Goal: Information Seeking & Learning: Learn about a topic

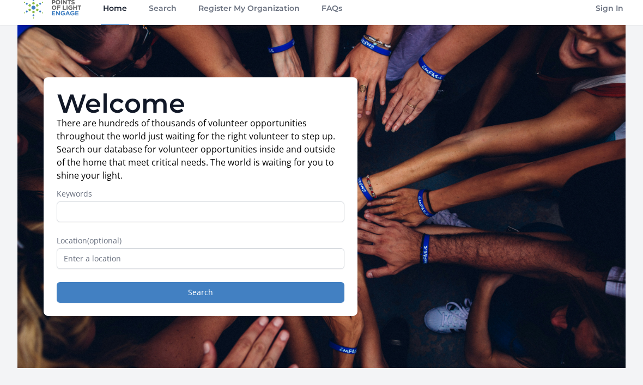
scroll to position [11, 0]
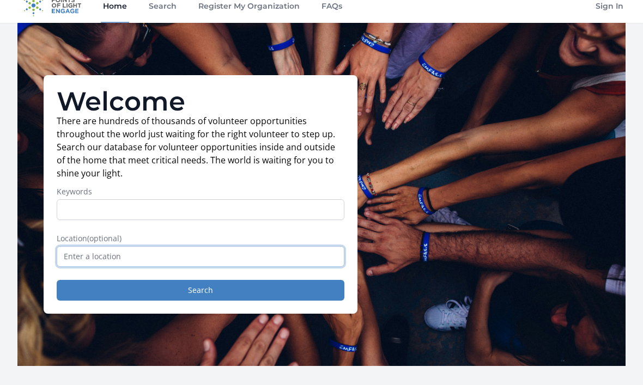
click at [321, 256] on input "text" at bounding box center [201, 256] width 288 height 21
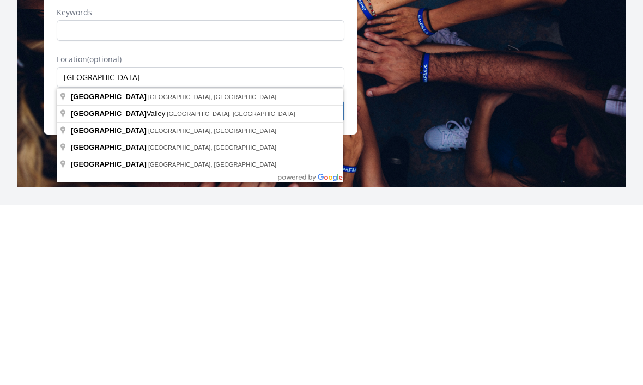
type input "Waterville, ME, USA"
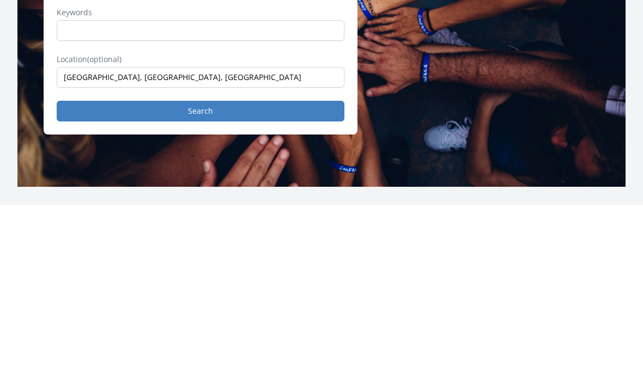
scroll to position [191, 0]
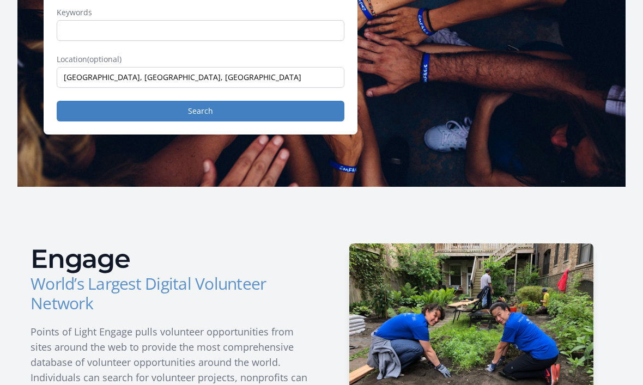
click at [312, 107] on button "Search" at bounding box center [201, 111] width 288 height 21
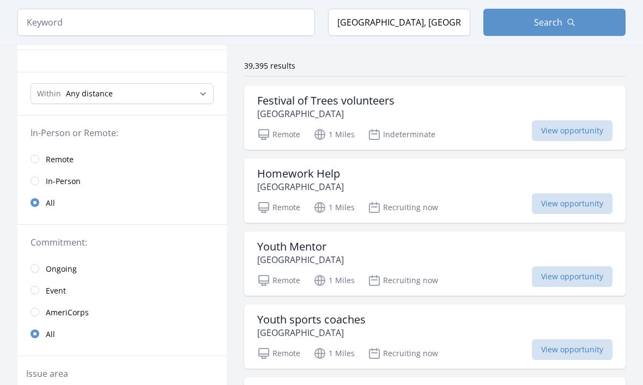
scroll to position [75, 0]
click at [70, 269] on span "Ongoing" at bounding box center [61, 268] width 31 height 11
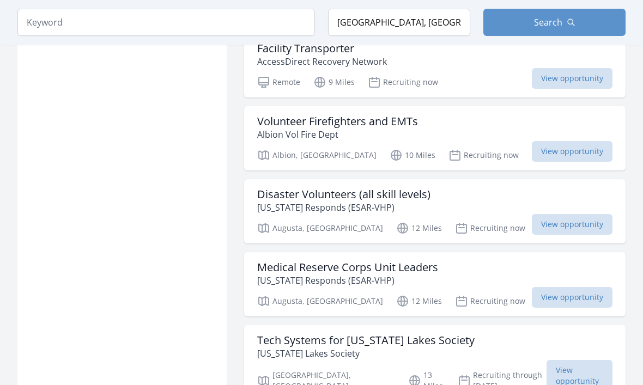
scroll to position [856, 0]
click at [579, 224] on span "View opportunity" at bounding box center [572, 224] width 81 height 21
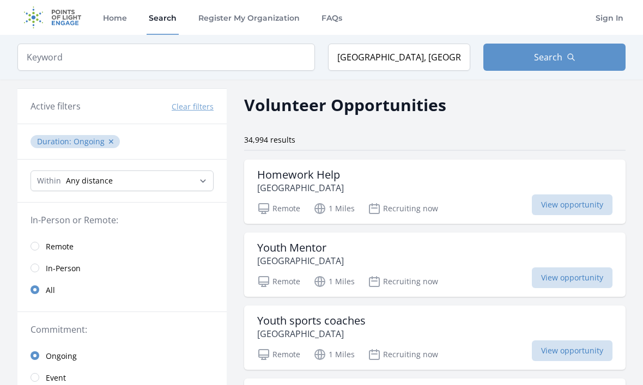
scroll to position [893, 0]
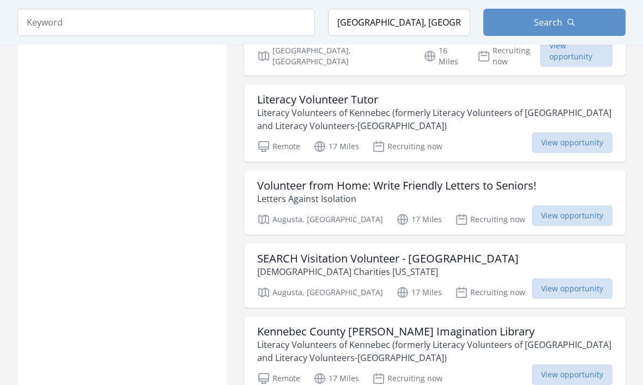
scroll to position [1495, 0]
click at [571, 205] on span "View opportunity" at bounding box center [572, 215] width 81 height 21
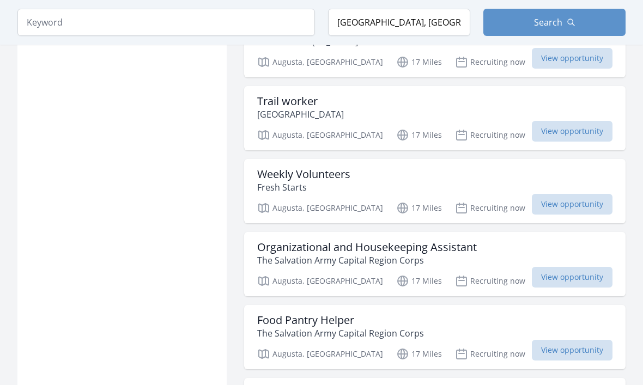
scroll to position [2541, 0]
click at [455, 241] on h3 "Organizational and Housekeeping Assistant" at bounding box center [367, 247] width 220 height 13
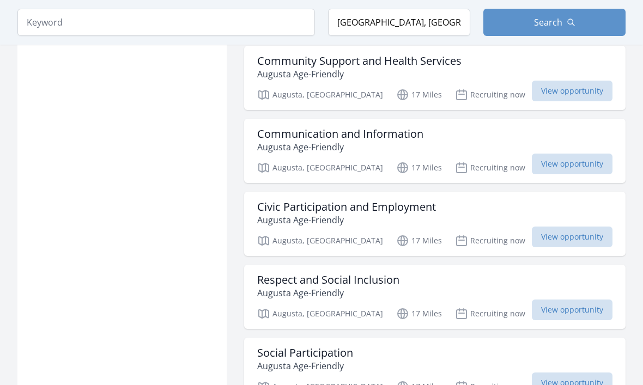
scroll to position [2875, 0]
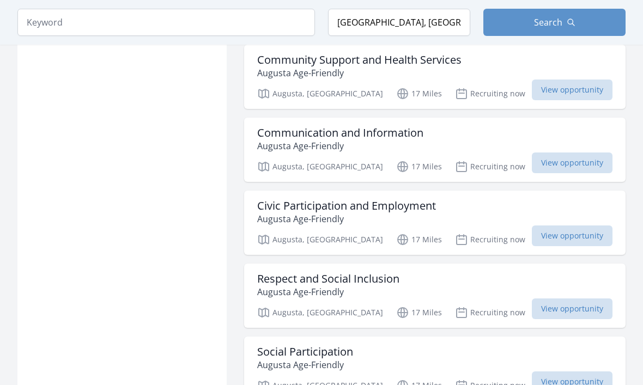
click at [411, 199] on h3 "Civic Participation and Employment" at bounding box center [346, 205] width 179 height 13
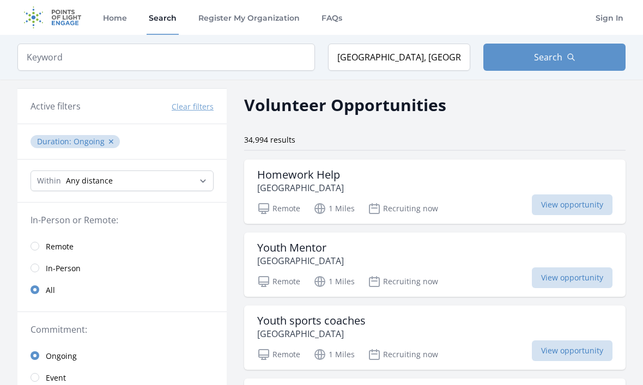
click at [38, 243] on input "radio" at bounding box center [35, 246] width 9 height 9
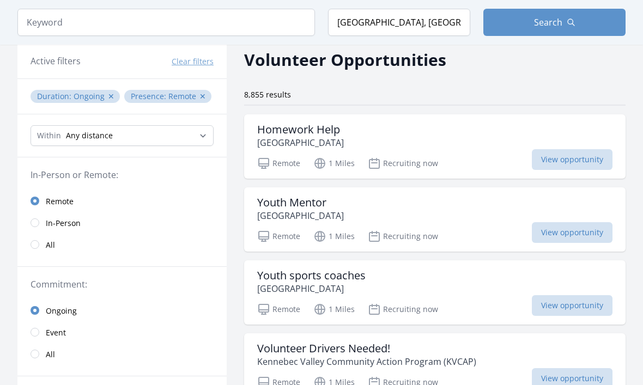
scroll to position [48, 0]
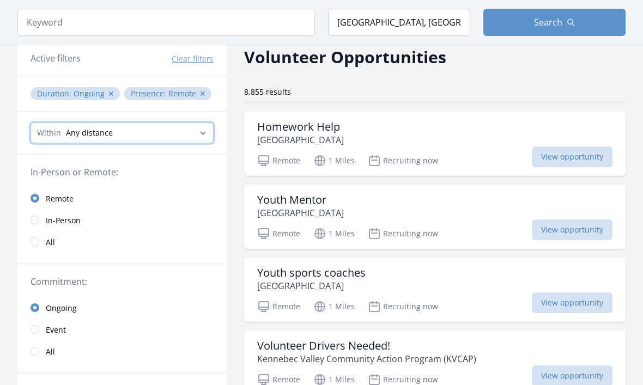
click at [202, 130] on select "Any distance , 5 Miles , 20 Miles , 50 Miles , 100 Miles" at bounding box center [122, 133] width 183 height 21
select select "32186"
click at [494, 141] on div "Homework Help Alfond Youth & Community Center" at bounding box center [434, 133] width 355 height 26
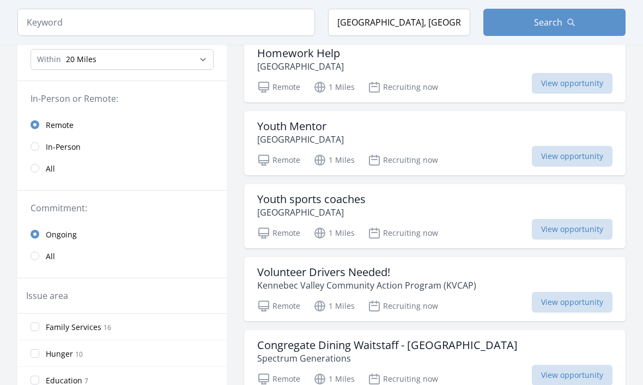
scroll to position [121, 0]
click at [492, 284] on div "Volunteer Drivers Needed! Kennebec Valley Community Action Program (KVCAP)" at bounding box center [434, 279] width 355 height 26
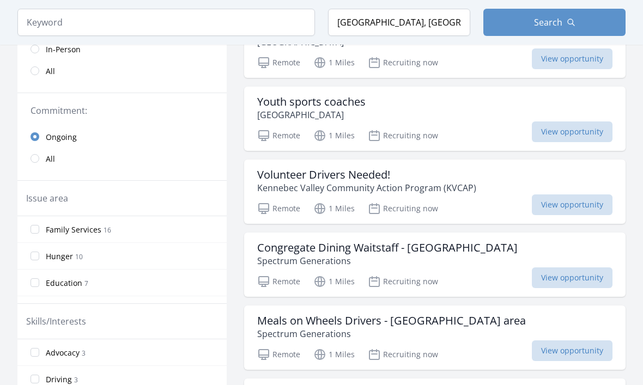
scroll to position [221, 0]
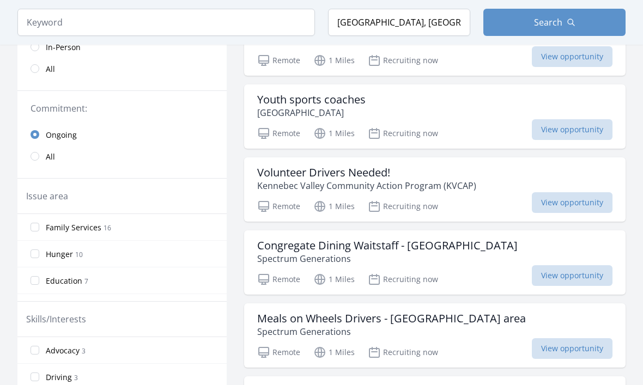
click at [465, 240] on h3 "Congregate Dining Waitstaff - Muskie Center" at bounding box center [387, 246] width 260 height 13
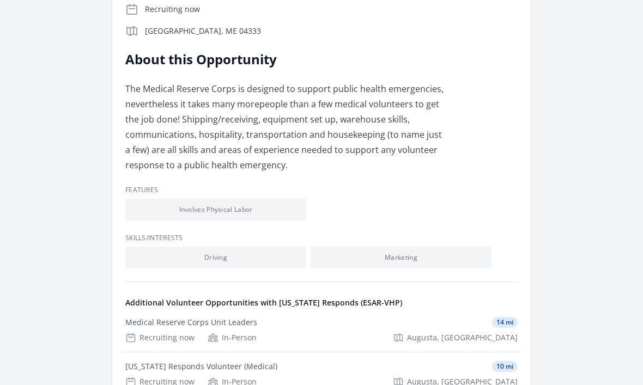
scroll to position [279, 0]
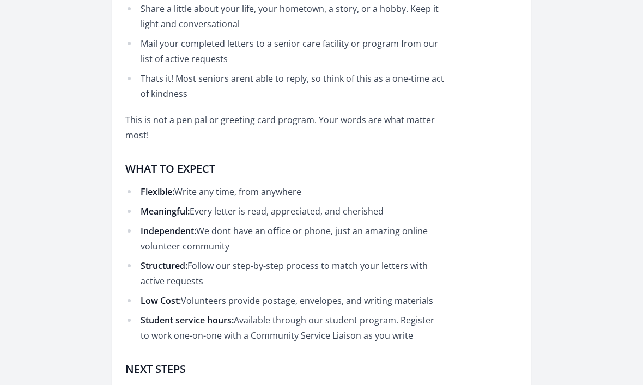
scroll to position [629, 0]
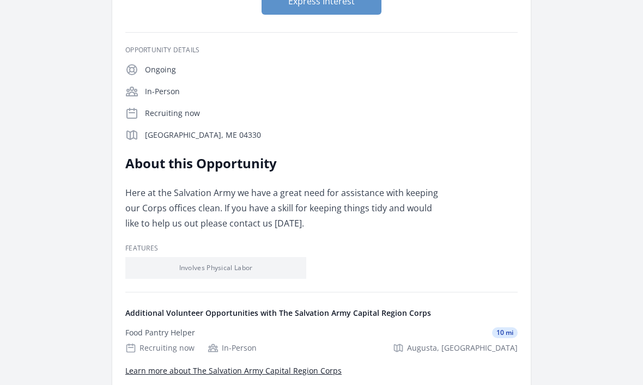
scroll to position [174, 0]
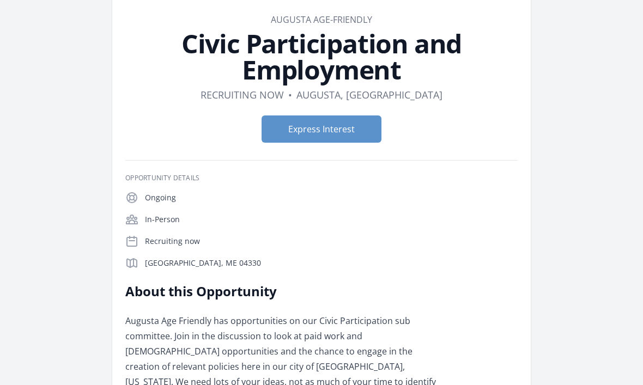
scroll to position [3, 0]
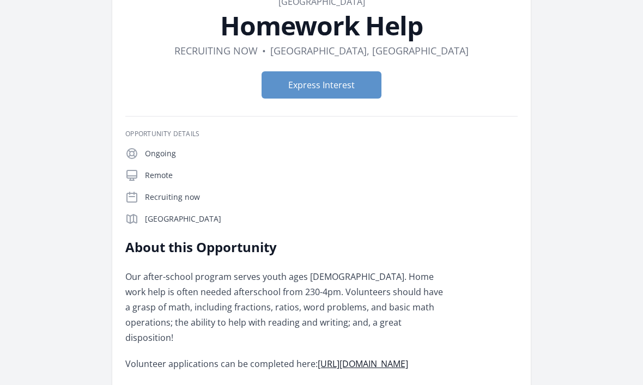
scroll to position [70, 0]
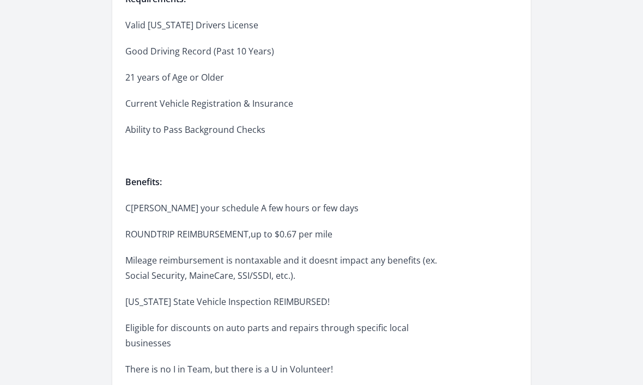
scroll to position [552, 0]
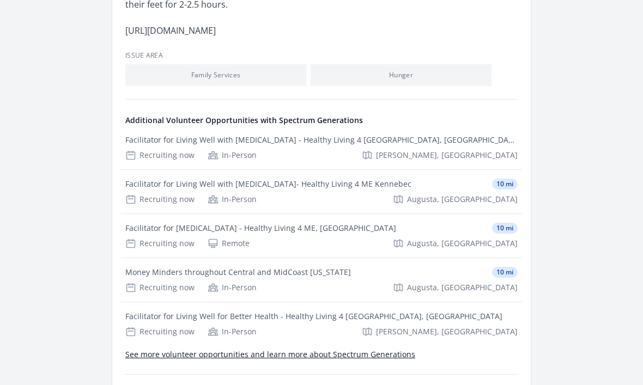
scroll to position [452, 0]
click at [287, 226] on div "Facilitator for Tai Chi - Healthy Living 4 ME, Kennebec" at bounding box center [260, 228] width 271 height 11
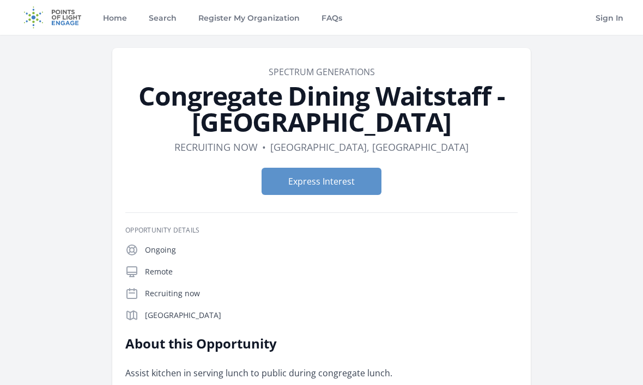
scroll to position [488, 0]
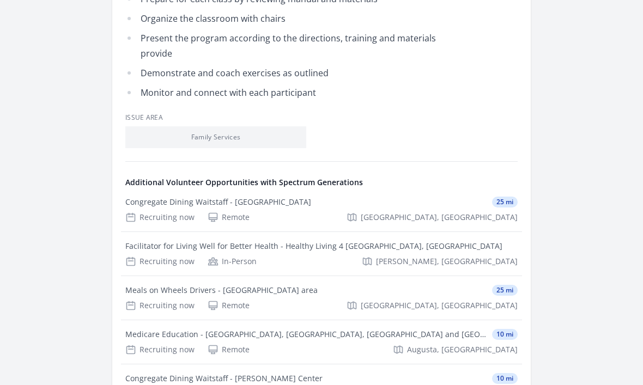
scroll to position [549, 0]
click at [258, 285] on div "Meals on Wheels Drivers - [GEOGRAPHIC_DATA] area" at bounding box center [221, 290] width 192 height 11
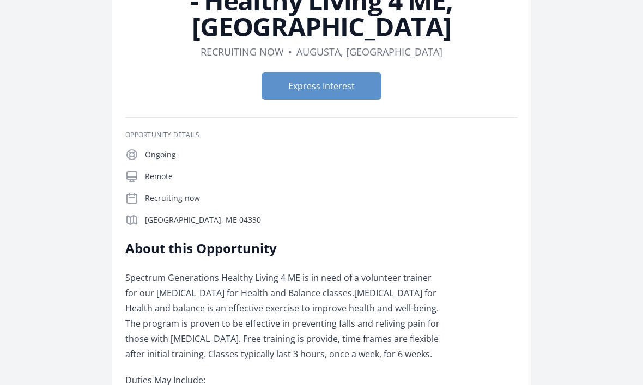
scroll to position [101, 0]
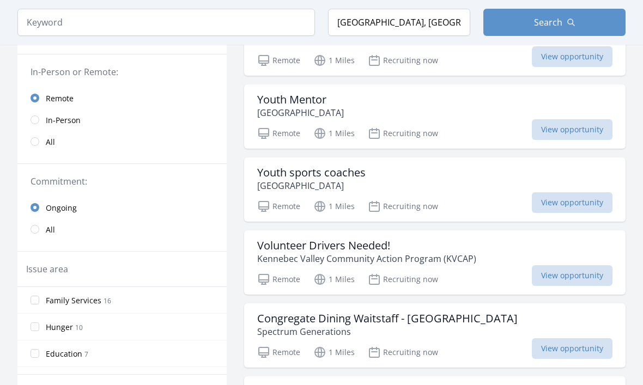
scroll to position [149, 0]
click at [38, 90] on link "Remote" at bounding box center [121, 98] width 209 height 22
click at [36, 136] on link "All" at bounding box center [121, 141] width 209 height 22
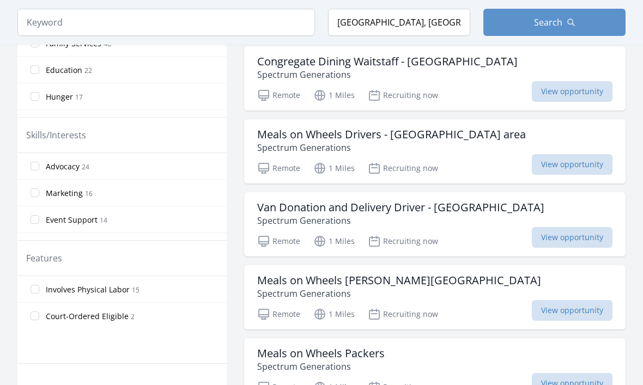
scroll to position [405, 0]
click at [453, 278] on h3 "Meals on Wheels [PERSON_NAME][GEOGRAPHIC_DATA]" at bounding box center [399, 280] width 284 height 13
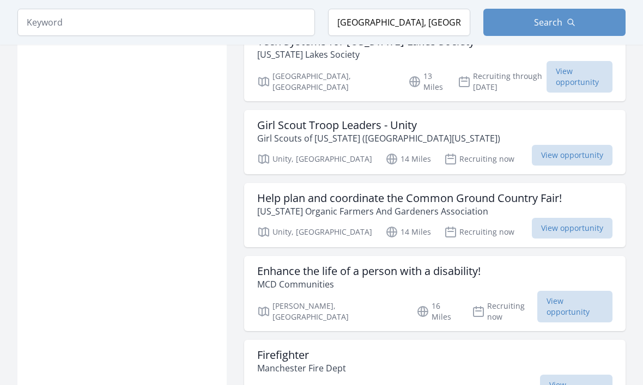
scroll to position [1159, 0]
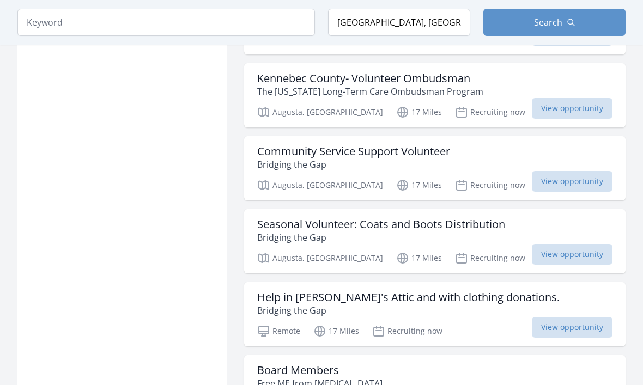
scroll to position [1835, 0]
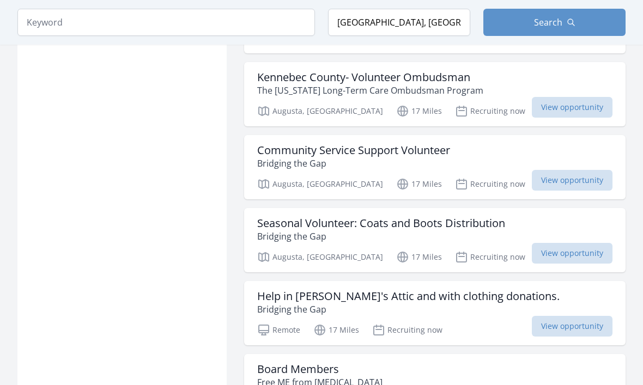
click at [407, 144] on h3 "Community Service Support Volunteer" at bounding box center [353, 150] width 193 height 13
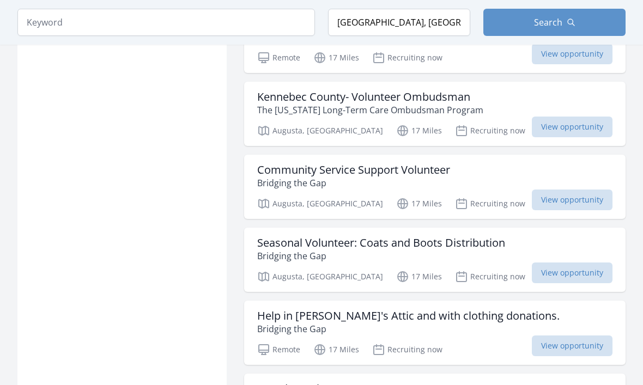
scroll to position [1816, 0]
click at [455, 309] on h3 "Help in [PERSON_NAME]'s Attic and with clothing donations." at bounding box center [408, 315] width 302 height 13
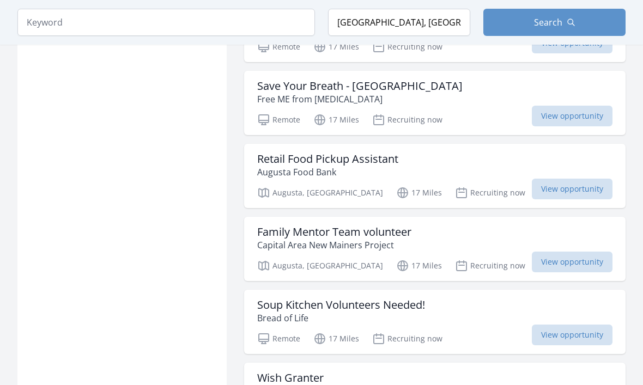
scroll to position [2193, 0]
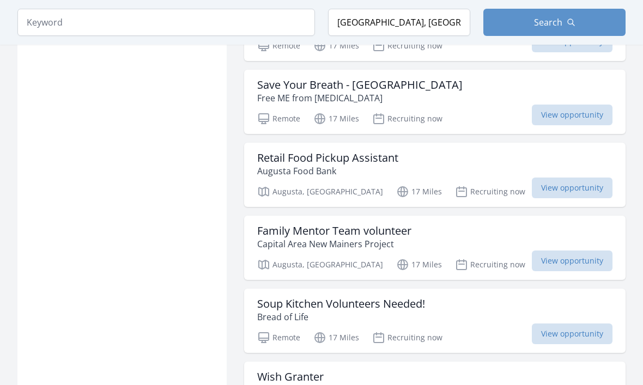
click at [382, 165] on p "Augusta Food Bank" at bounding box center [327, 171] width 141 height 13
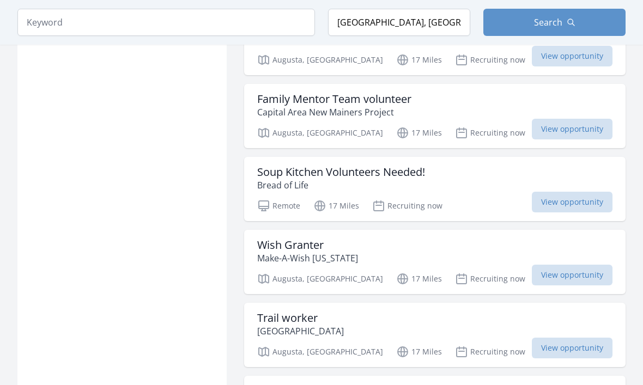
scroll to position [2341, 0]
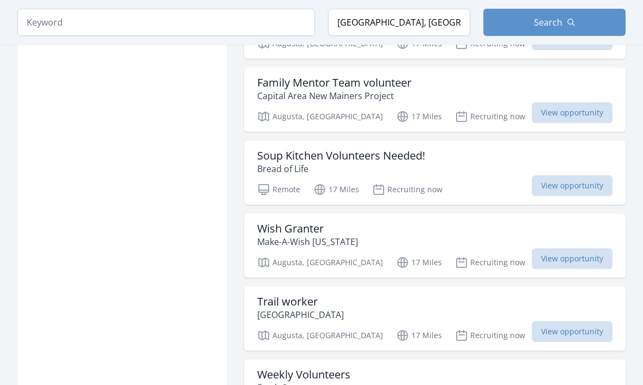
click at [406, 149] on h3 "Soup Kitchen Volunteers Needed!" at bounding box center [341, 155] width 168 height 13
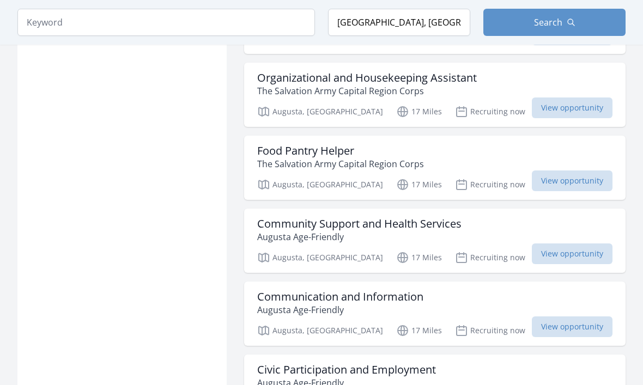
scroll to position [2717, 0]
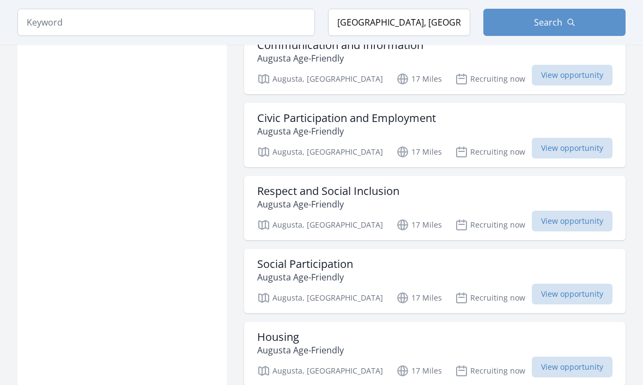
scroll to position [2962, 0]
click at [384, 185] on h3 "Respect and Social Inclusion" at bounding box center [328, 191] width 142 height 13
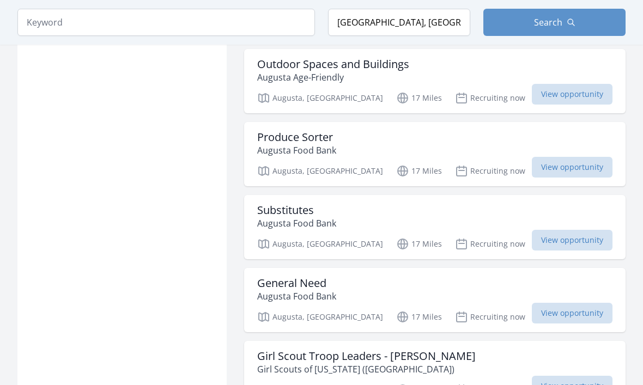
scroll to position [3383, 0]
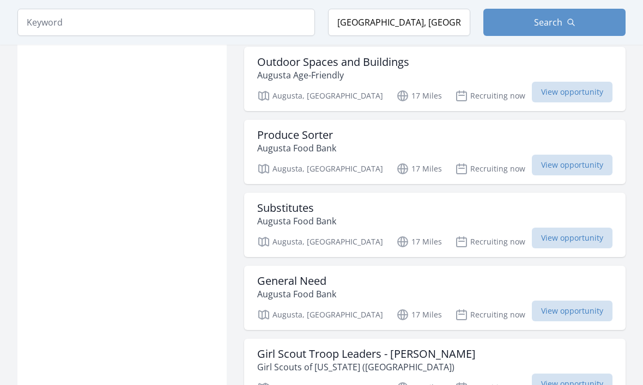
click at [324, 129] on h3 "Produce Sorter" at bounding box center [296, 135] width 79 height 13
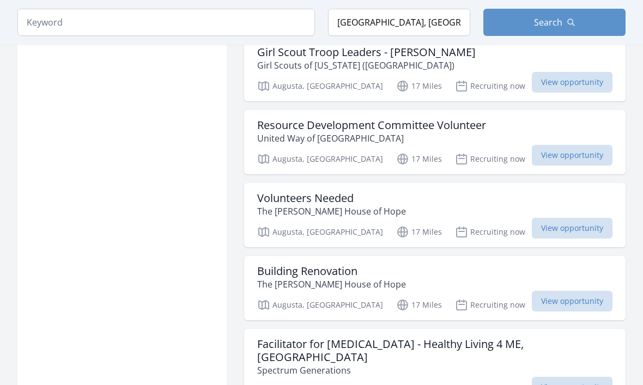
scroll to position [3686, 0]
click at [374, 204] on p "The [PERSON_NAME] House of Hope" at bounding box center [331, 210] width 149 height 13
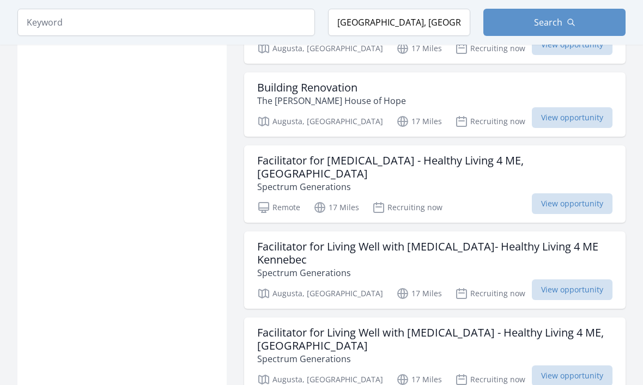
scroll to position [3868, 0]
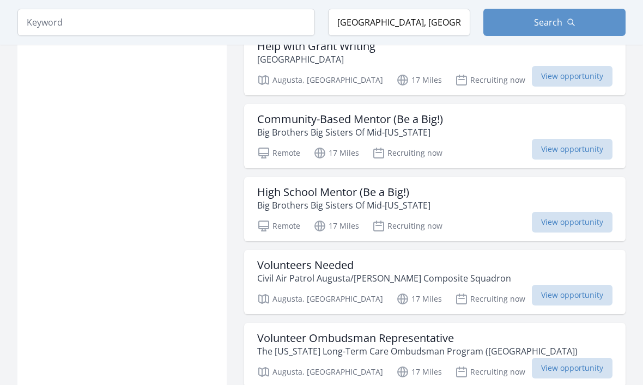
scroll to position [4490, 0]
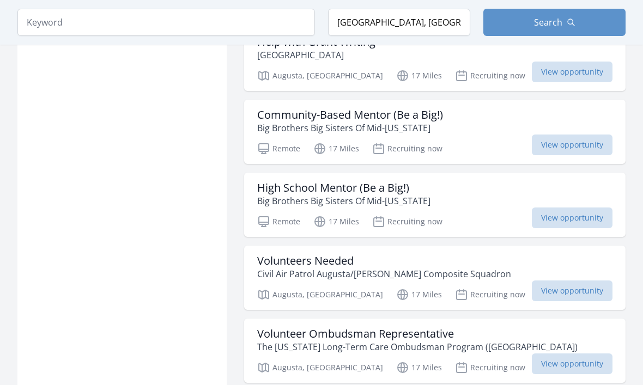
click at [414, 328] on h3 "Volunteer Ombudsman Representative" at bounding box center [417, 334] width 320 height 13
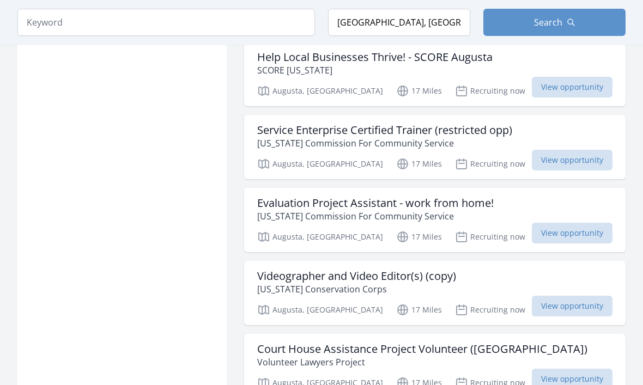
scroll to position [5524, 0]
click at [462, 343] on h3 "Court House Assistance Project Volunteer (Augusta)" at bounding box center [422, 349] width 330 height 13
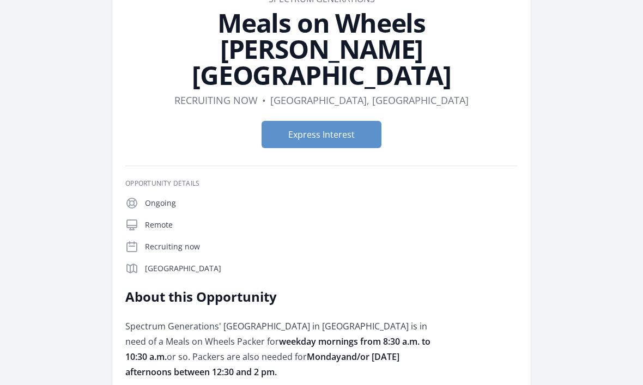
scroll to position [59, 0]
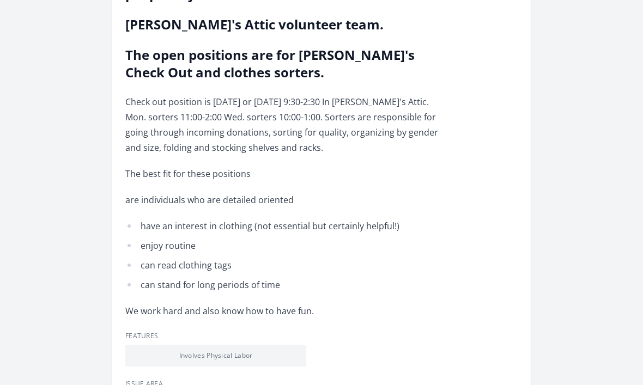
scroll to position [410, 0]
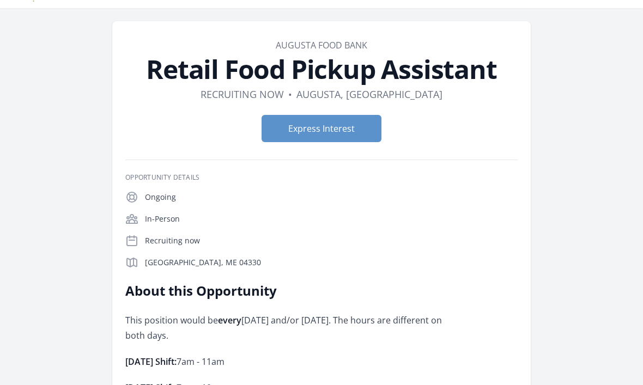
scroll to position [13, 0]
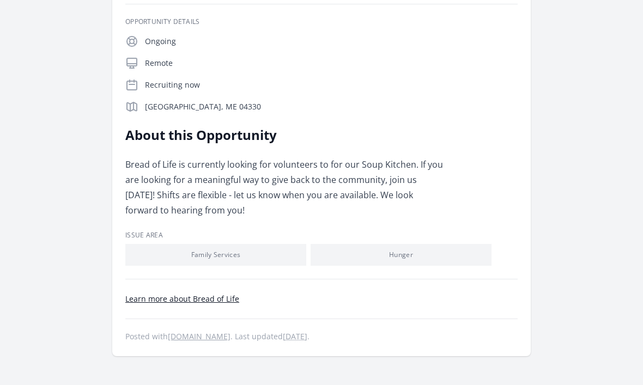
scroll to position [209, 0]
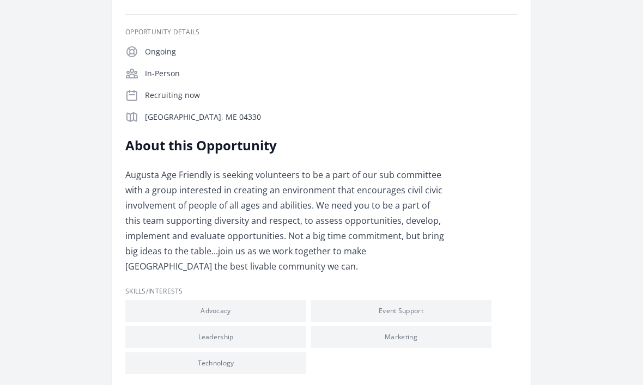
scroll to position [174, 0]
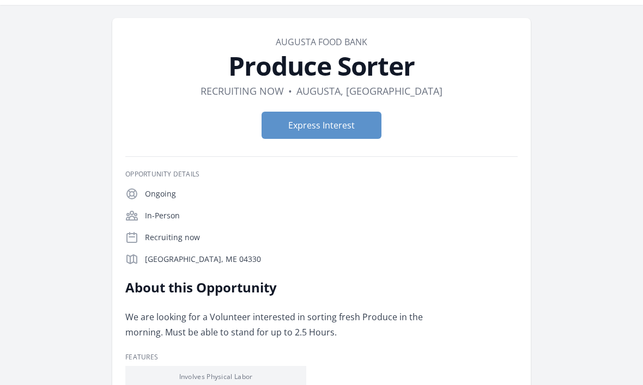
scroll to position [26, 0]
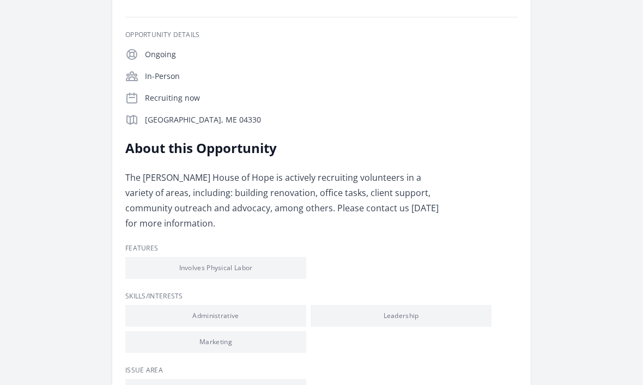
scroll to position [169, 0]
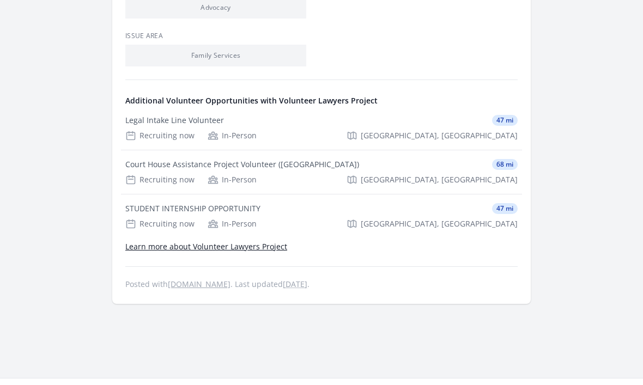
scroll to position [584, 0]
click at [198, 115] on div "Legal Intake Line Volunteer" at bounding box center [174, 120] width 99 height 11
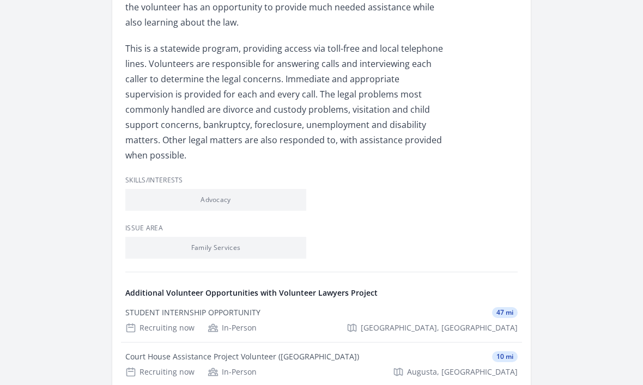
scroll to position [404, 0]
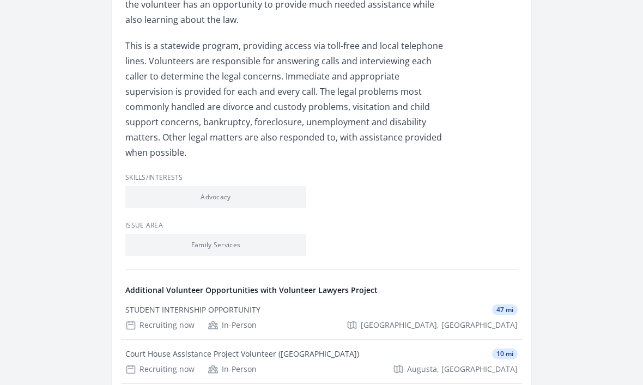
click at [251, 305] on div "STUDENT INTERNSHIP OPPORTUNITY" at bounding box center [192, 310] width 135 height 11
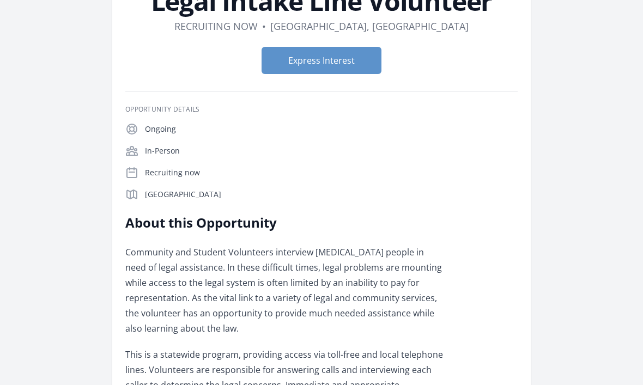
scroll to position [78, 0]
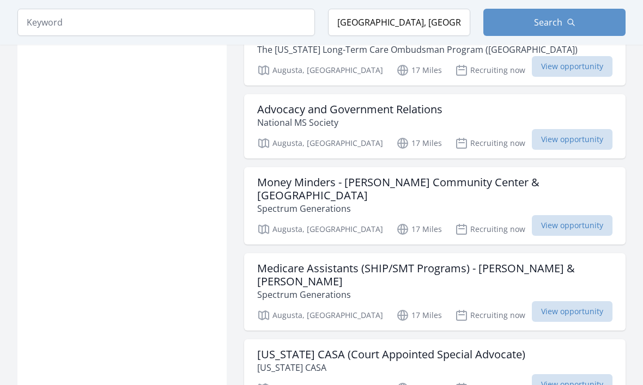
scroll to position [4788, 0]
click at [482, 348] on h3 "[US_STATE] CASA (Court Appointed Special Advocate)" at bounding box center [391, 354] width 268 height 13
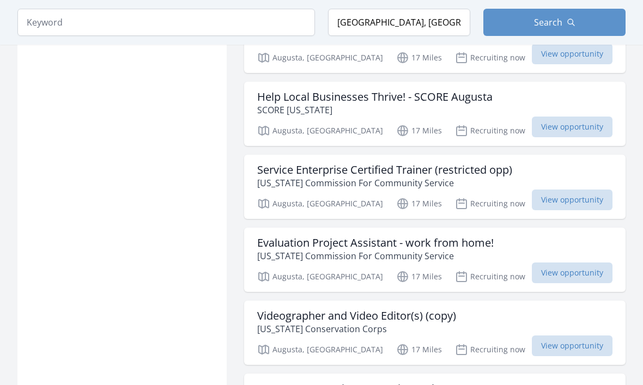
scroll to position [5485, 0]
click at [478, 236] on h3 "Evaluation Project Assistant - work from home!" at bounding box center [375, 242] width 236 height 13
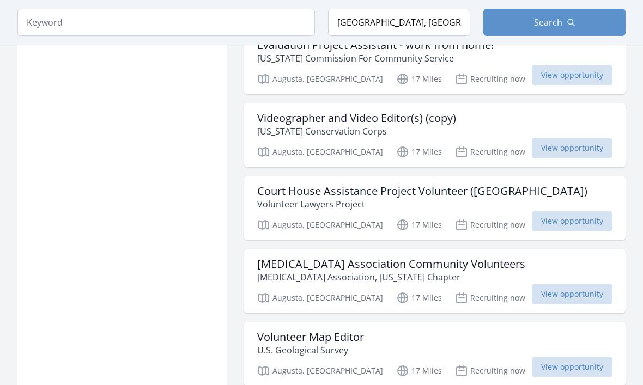
scroll to position [5697, 0]
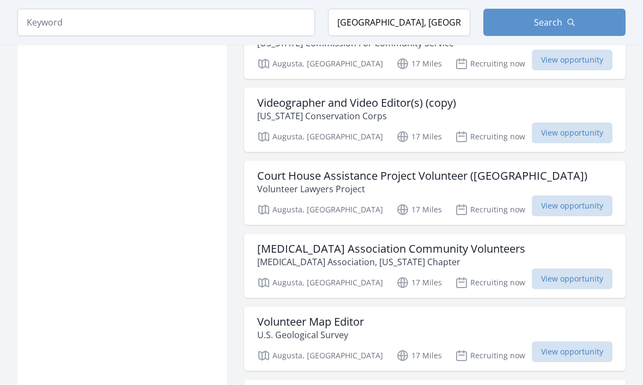
click at [355, 315] on h3 "Volunteer Map Editor" at bounding box center [310, 321] width 107 height 13
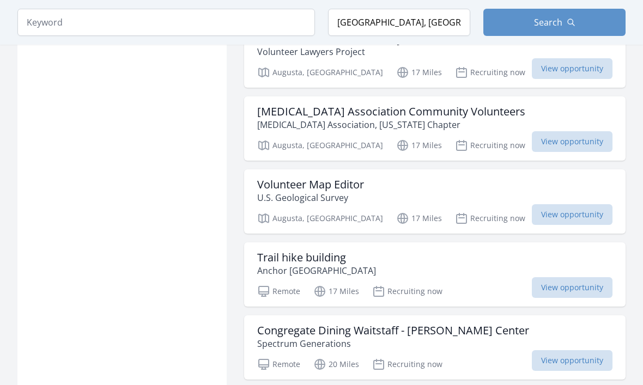
scroll to position [5834, 0]
click at [334, 251] on h3 "Trail hike building" at bounding box center [316, 257] width 119 height 13
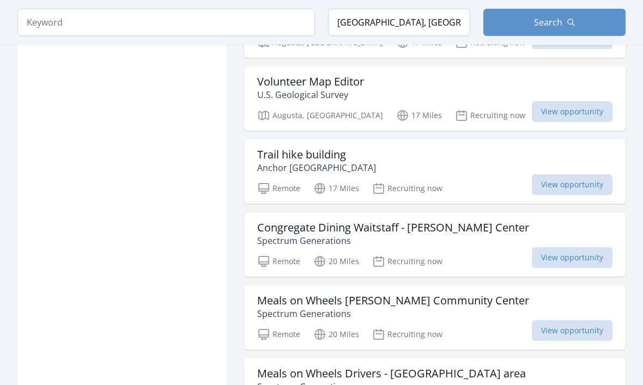
scroll to position [5929, 0]
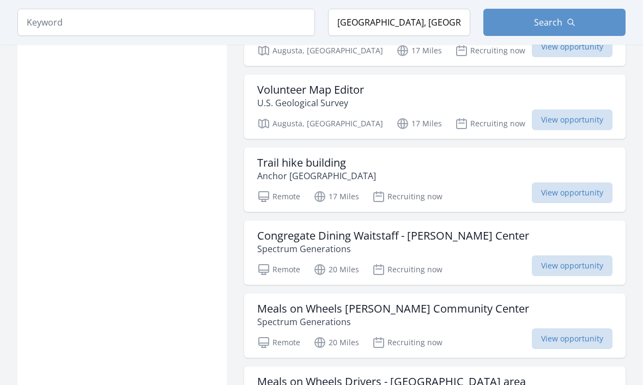
click at [466, 229] on h3 "Congregate Dining Waitstaff - Cohen Center" at bounding box center [393, 235] width 272 height 13
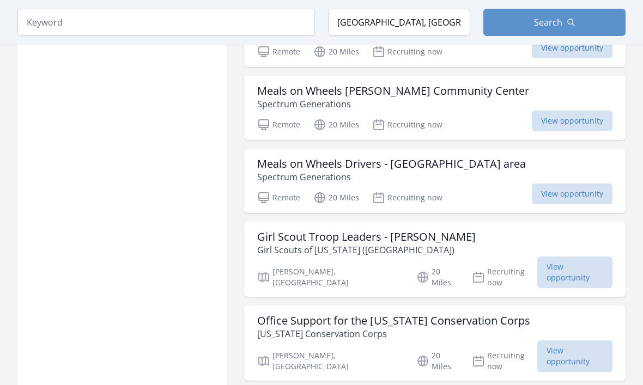
scroll to position [6148, 0]
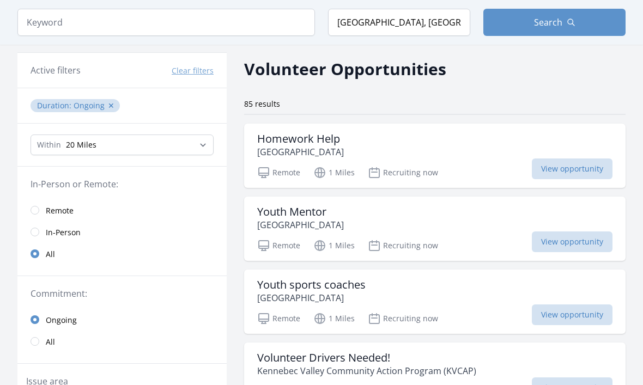
scroll to position [31, 0]
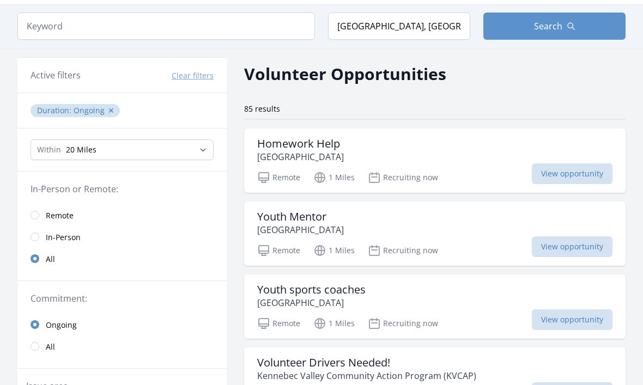
click at [44, 343] on link "All" at bounding box center [121, 347] width 209 height 22
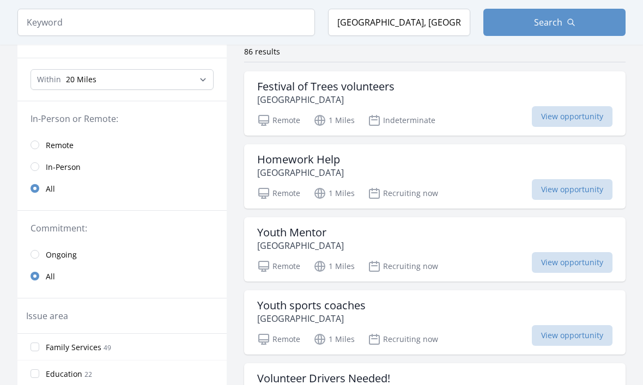
scroll to position [92, 0]
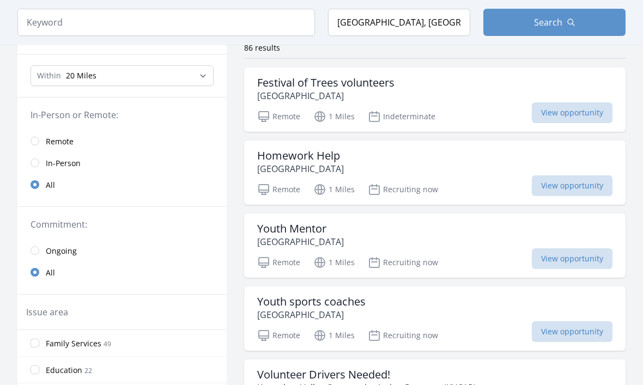
click at [493, 106] on div "Festival of Trees volunteers Alfond Youth & Community Center Remote 1 Miles Ind…" at bounding box center [434, 100] width 381 height 64
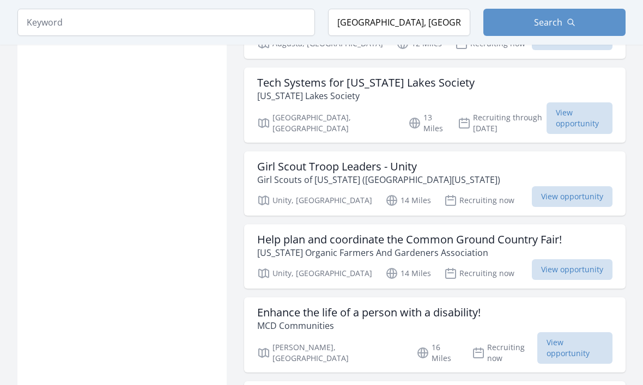
scroll to position [1188, 0]
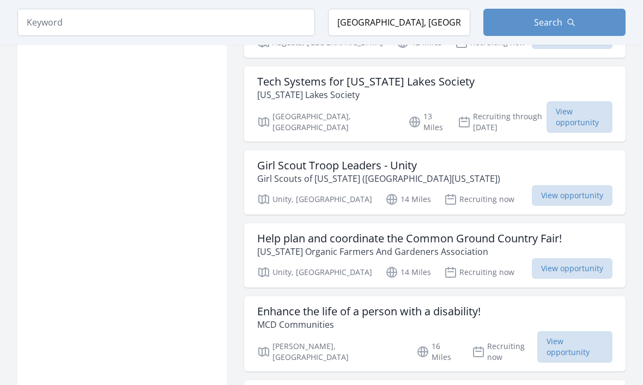
click at [494, 88] on div "Tech Systems for Maine Lakes Society Maine Lakes Society" at bounding box center [434, 89] width 355 height 26
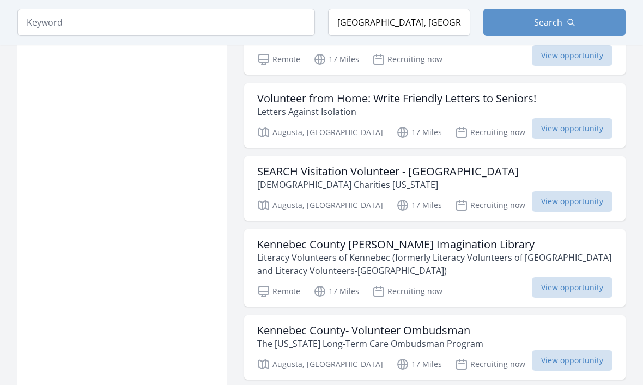
scroll to position [1655, 0]
click at [473, 165] on h3 "SEARCH Visitation Volunteer - Kennebec Valley" at bounding box center [387, 171] width 261 height 13
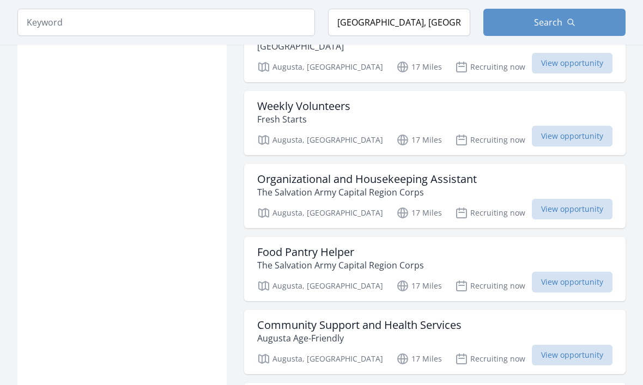
scroll to position [2687, 0]
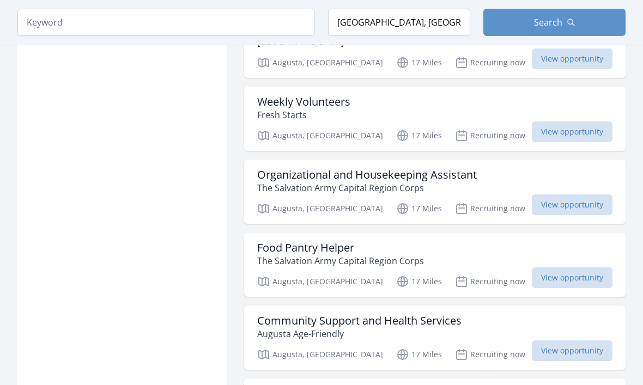
click at [346, 241] on h3 "Food Pantry Helper" at bounding box center [340, 247] width 167 height 13
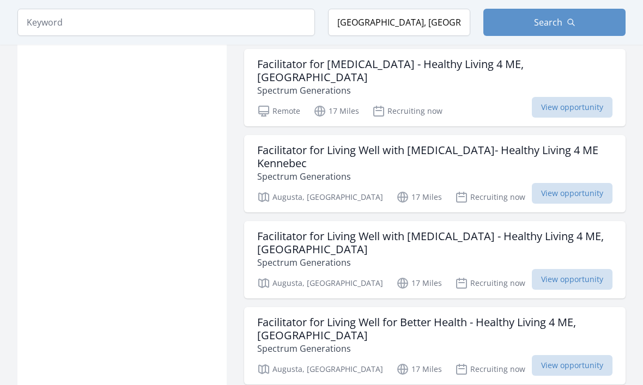
scroll to position [4040, 0]
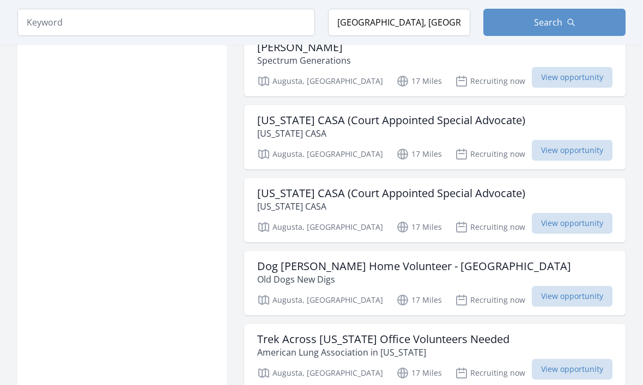
scroll to position [5101, 0]
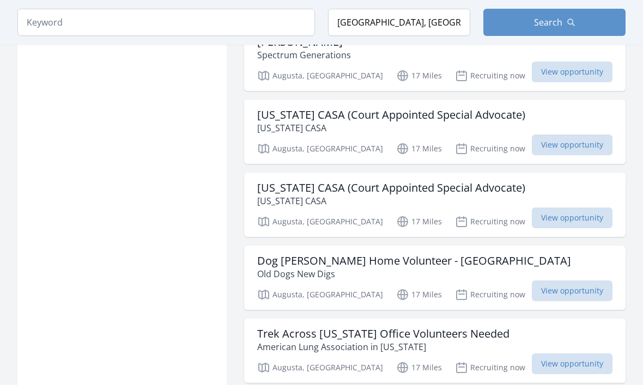
click at [494, 255] on h3 "Dog Foster Home Volunteer - Kennebec County" at bounding box center [414, 261] width 314 height 13
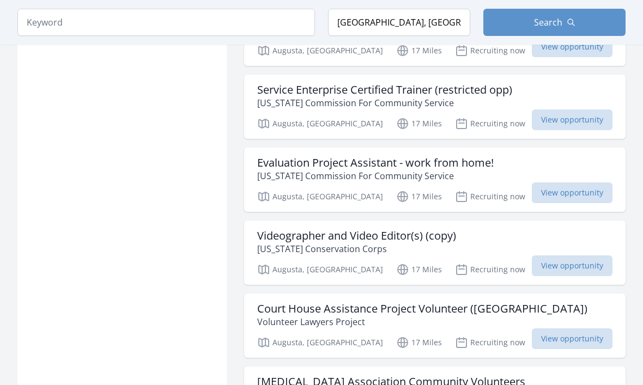
scroll to position [5637, 0]
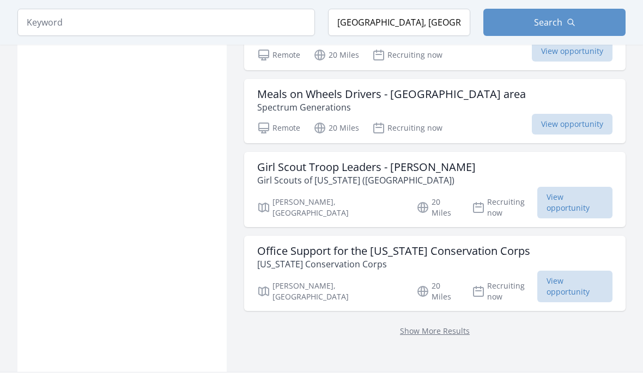
scroll to position [6321, 0]
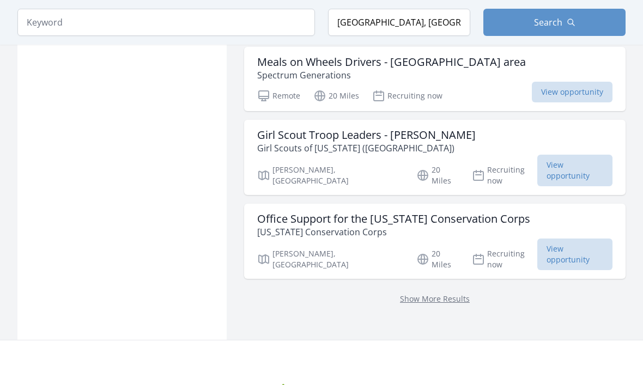
click at [454, 294] on link "Show More Results" at bounding box center [435, 299] width 70 height 10
click at [444, 294] on link "Show More Results" at bounding box center [435, 299] width 70 height 10
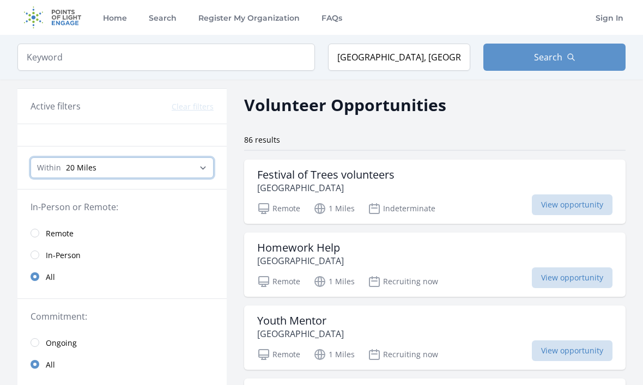
click at [203, 167] on select "Any distance , 5 Miles , 20 Miles , 50 Miles , 100 Miles" at bounding box center [122, 167] width 183 height 21
select select "80467"
click at [561, 59] on span "Search" at bounding box center [548, 57] width 28 height 13
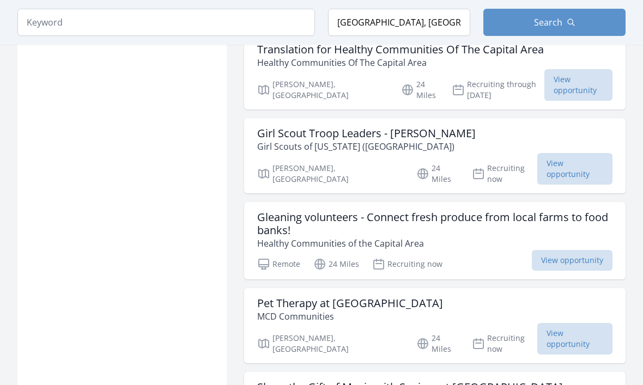
scroll to position [6995, 0]
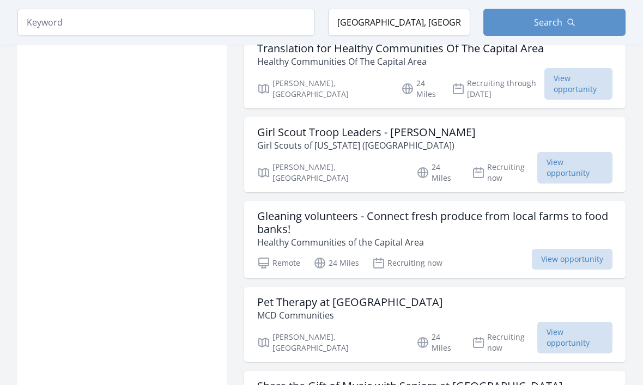
click at [377, 296] on h3 "Pet Therapy at Arbor Terrace" at bounding box center [350, 302] width 186 height 13
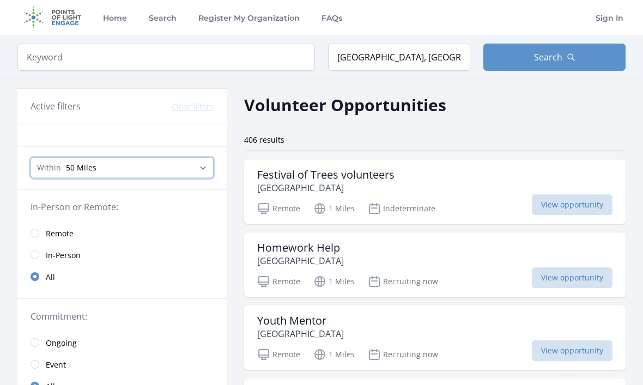
click at [206, 166] on select "Any distance , 5 Miles , 20 Miles , 50 Miles , 100 Miles" at bounding box center [122, 167] width 183 height 21
select select "32186"
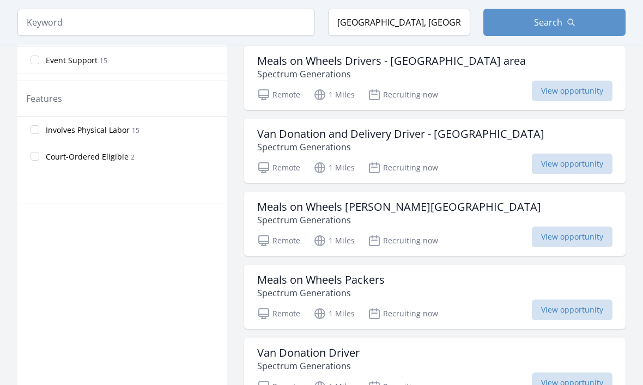
scroll to position [552, 0]
click at [356, 288] on p "Spectrum Generations" at bounding box center [320, 293] width 127 height 13
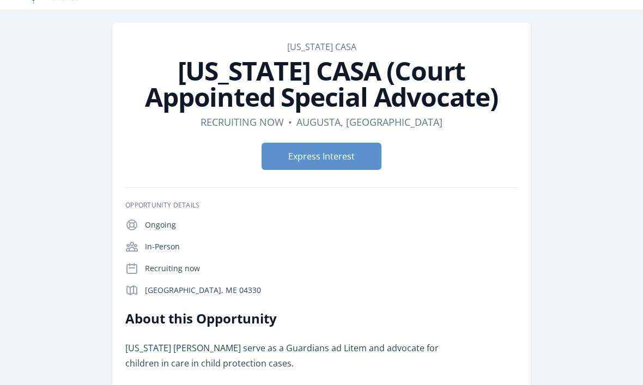
scroll to position [26, 0]
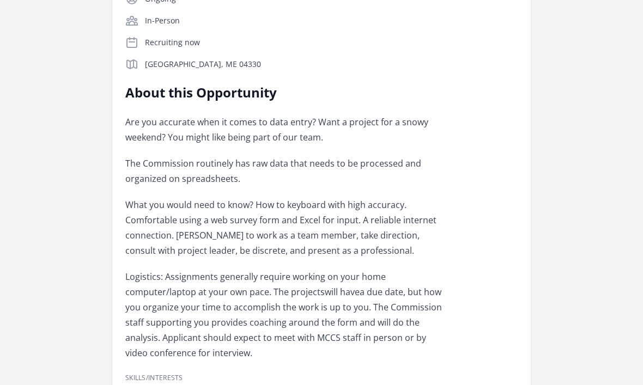
scroll to position [254, 0]
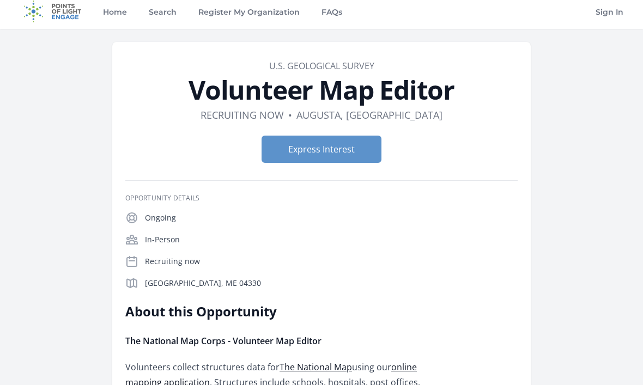
scroll to position [6, 0]
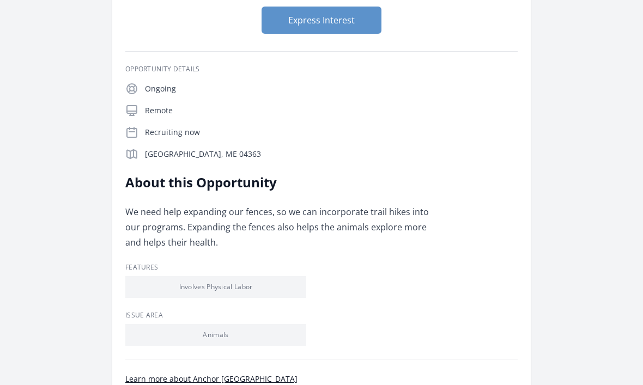
scroll to position [135, 0]
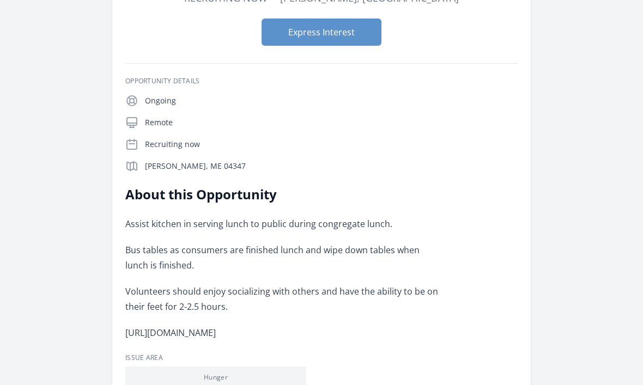
scroll to position [149, 0]
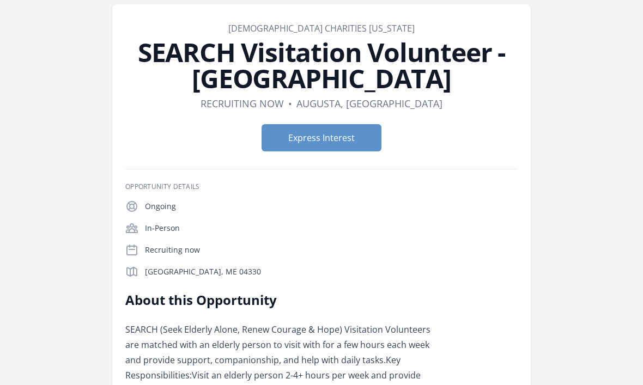
scroll to position [9, 0]
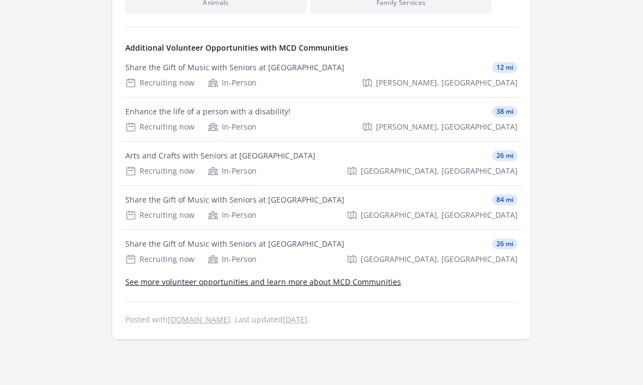
scroll to position [493, 0]
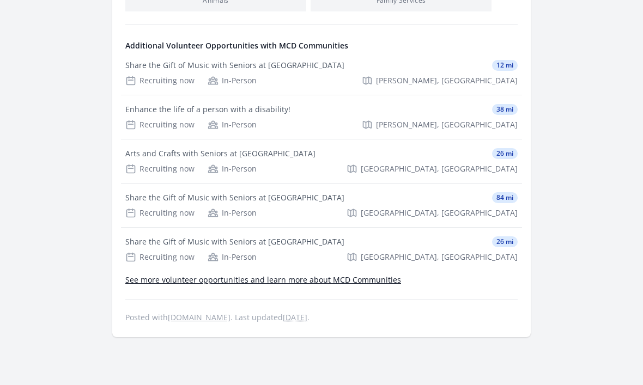
click at [284, 149] on div "Arts and Crafts with Seniors at [GEOGRAPHIC_DATA]" at bounding box center [220, 154] width 190 height 11
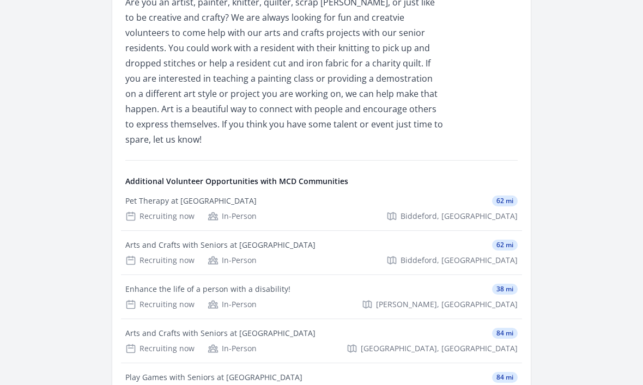
scroll to position [368, 0]
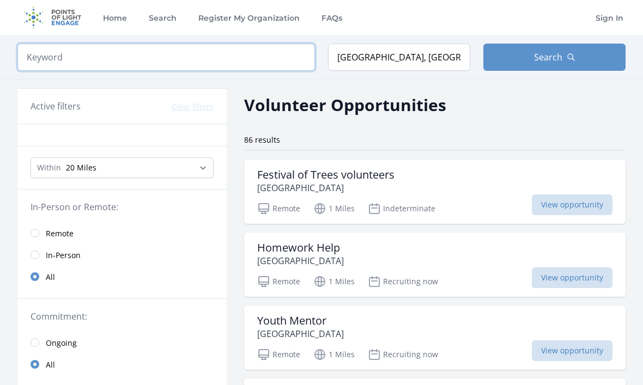
click at [112, 57] on input "search" at bounding box center [165, 57] width 297 height 27
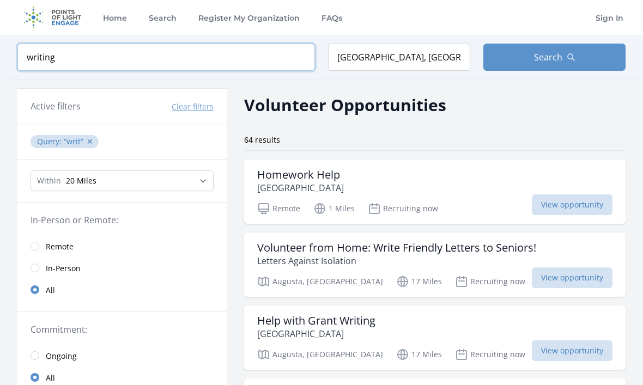
type input "writing"
click button "submit" at bounding box center [0, 0] width 0 height 0
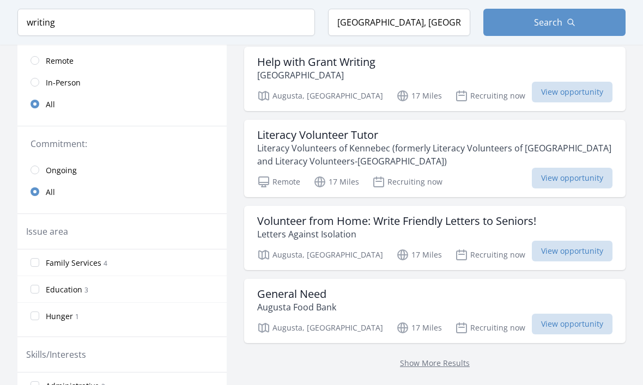
scroll to position [187, 0]
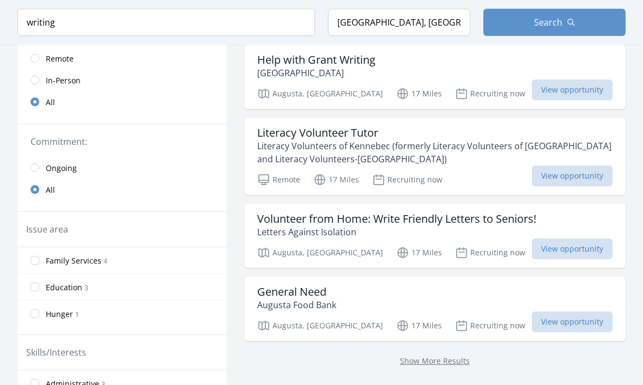
click at [321, 294] on h3 "General Need" at bounding box center [296, 292] width 79 height 13
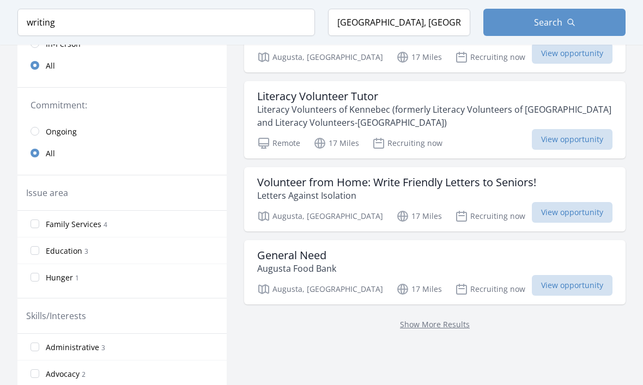
click at [449, 185] on h3 "Volunteer from Home: Write Friendly Letters to Seniors!" at bounding box center [396, 182] width 279 height 13
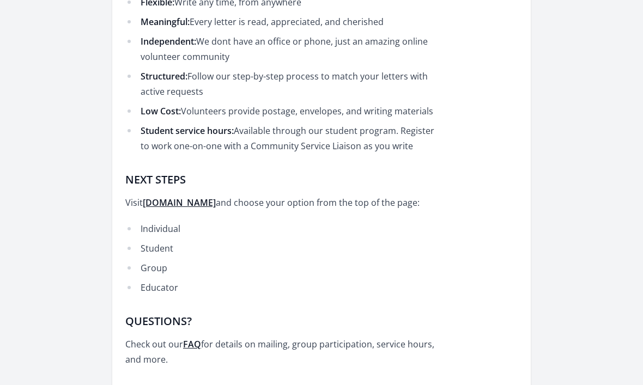
scroll to position [847, 0]
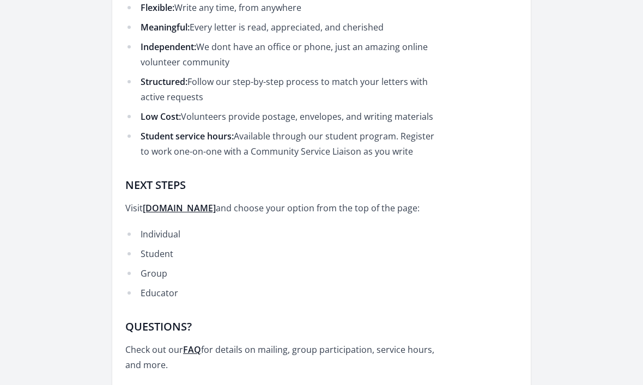
click at [216, 203] on strong "[DOMAIN_NAME]" at bounding box center [179, 209] width 73 height 12
